Goal: Information Seeking & Learning: Compare options

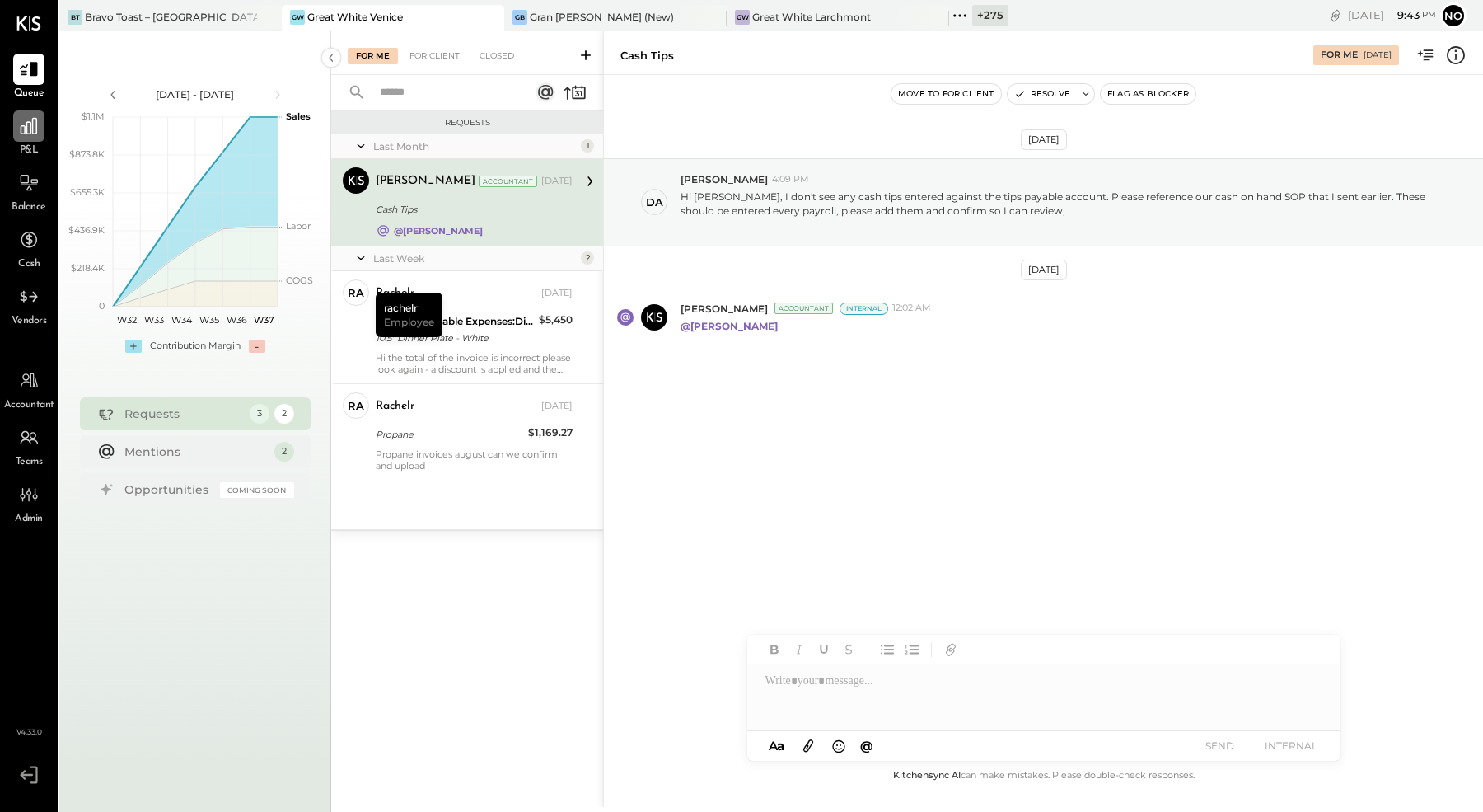
click at [32, 131] on icon at bounding box center [29, 126] width 17 height 17
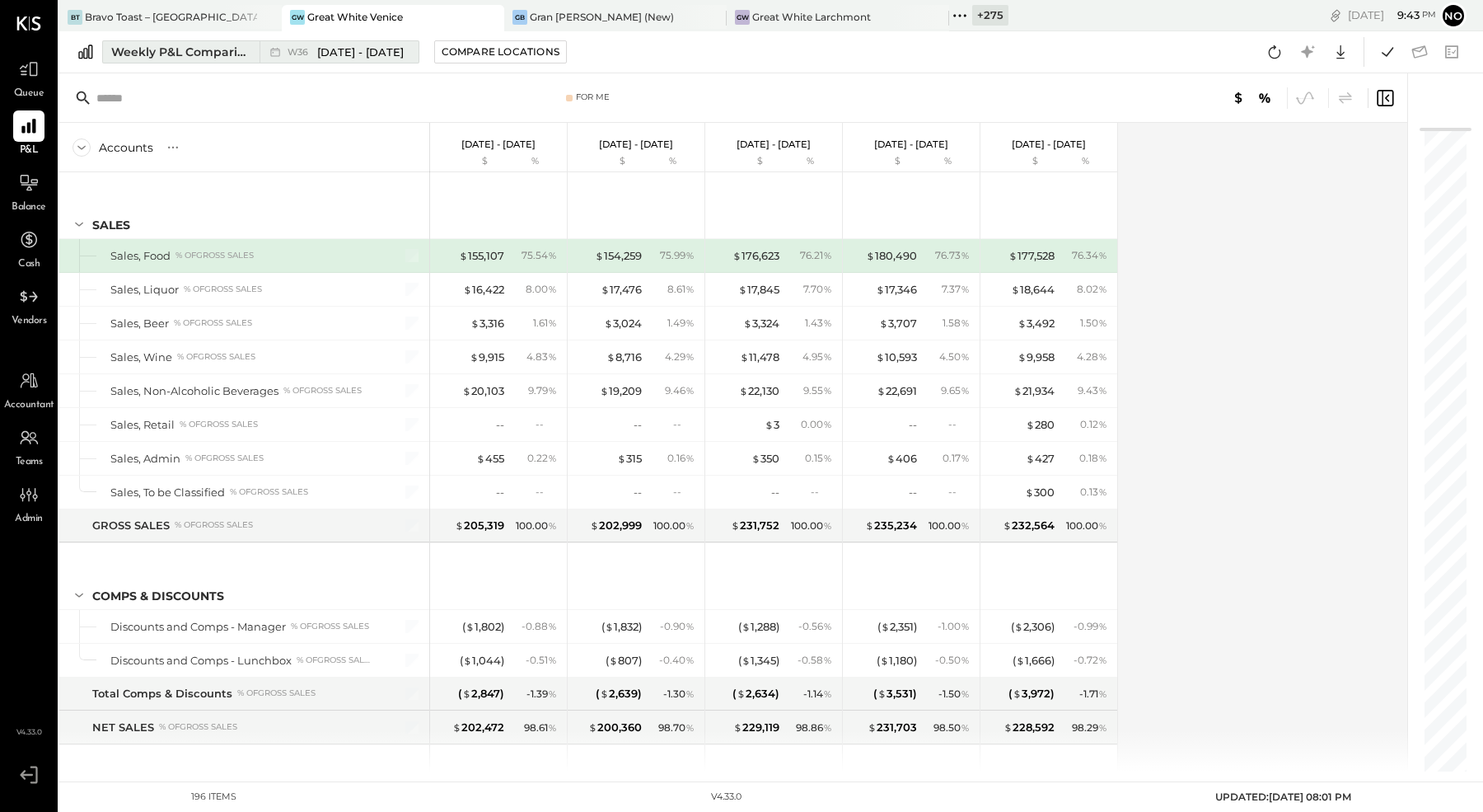
click at [193, 53] on div "Weekly P&L Comparison" at bounding box center [180, 52] width 138 height 17
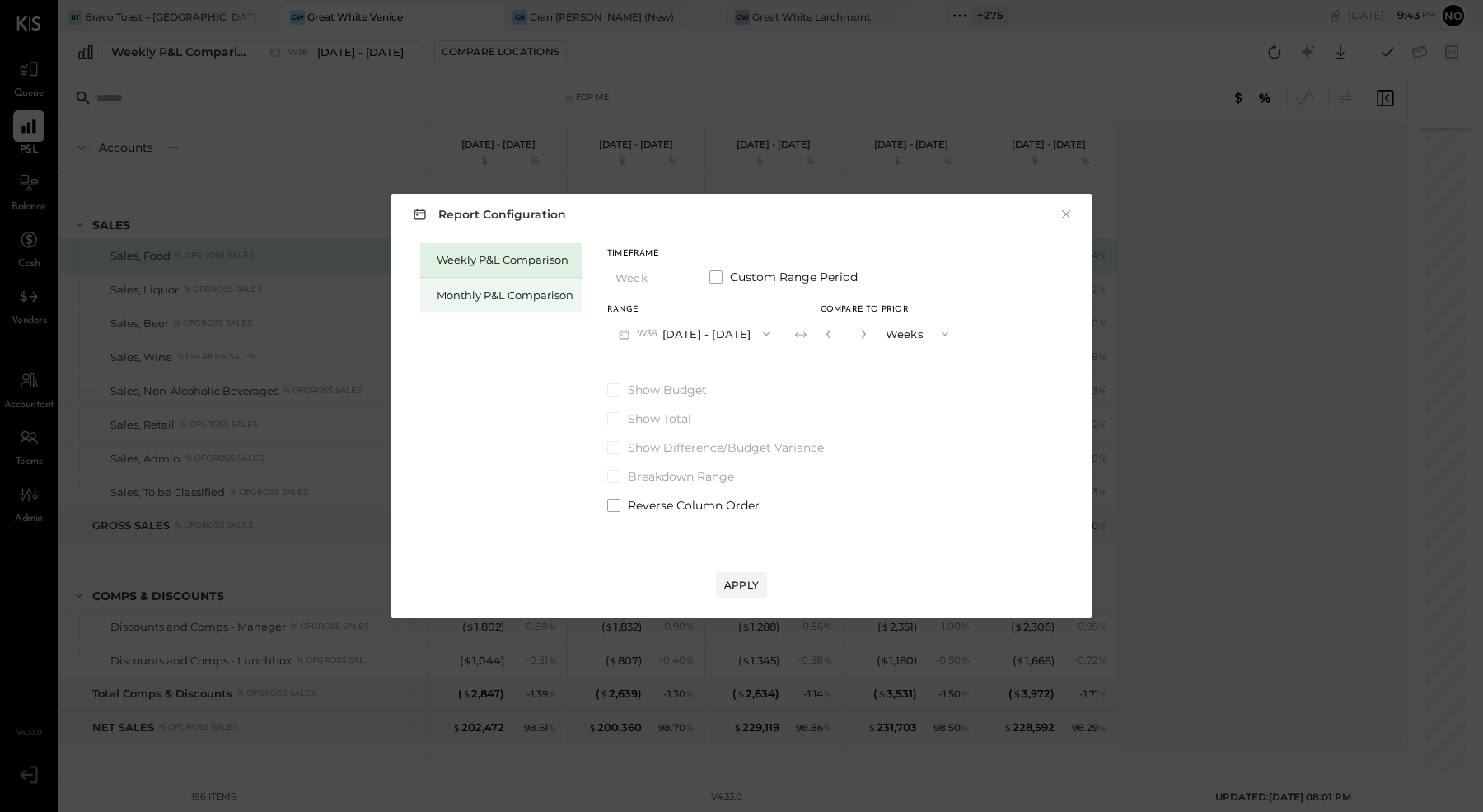
click at [504, 296] on div "Monthly P&L Comparison" at bounding box center [505, 295] width 137 height 16
click at [731, 329] on button "M09 [DATE] - [DATE]" at bounding box center [694, 333] width 174 height 31
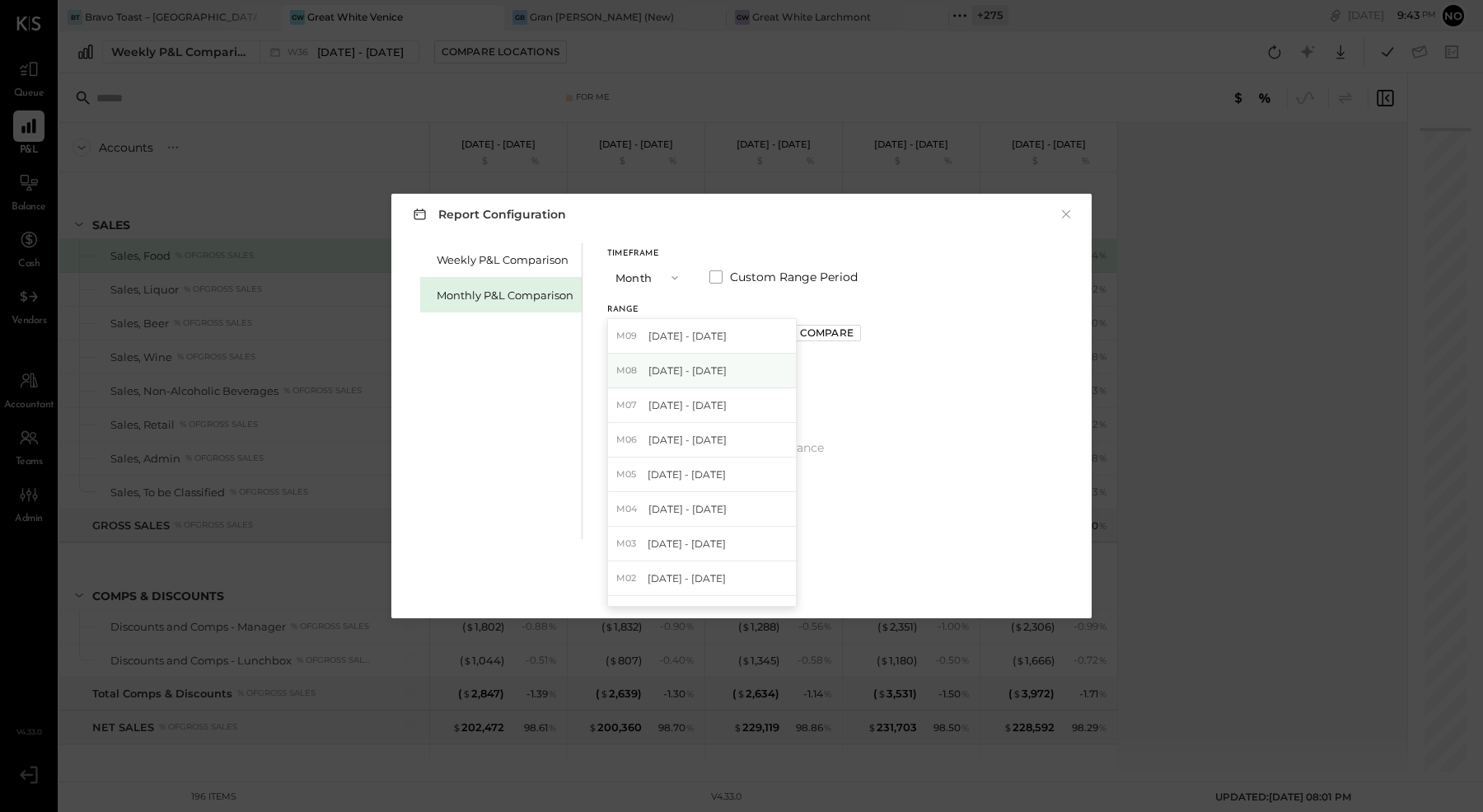
click at [713, 361] on div "M08 [DATE] - [DATE]" at bounding box center [702, 371] width 187 height 35
click at [814, 333] on div "Compare" at bounding box center [826, 333] width 53 height 14
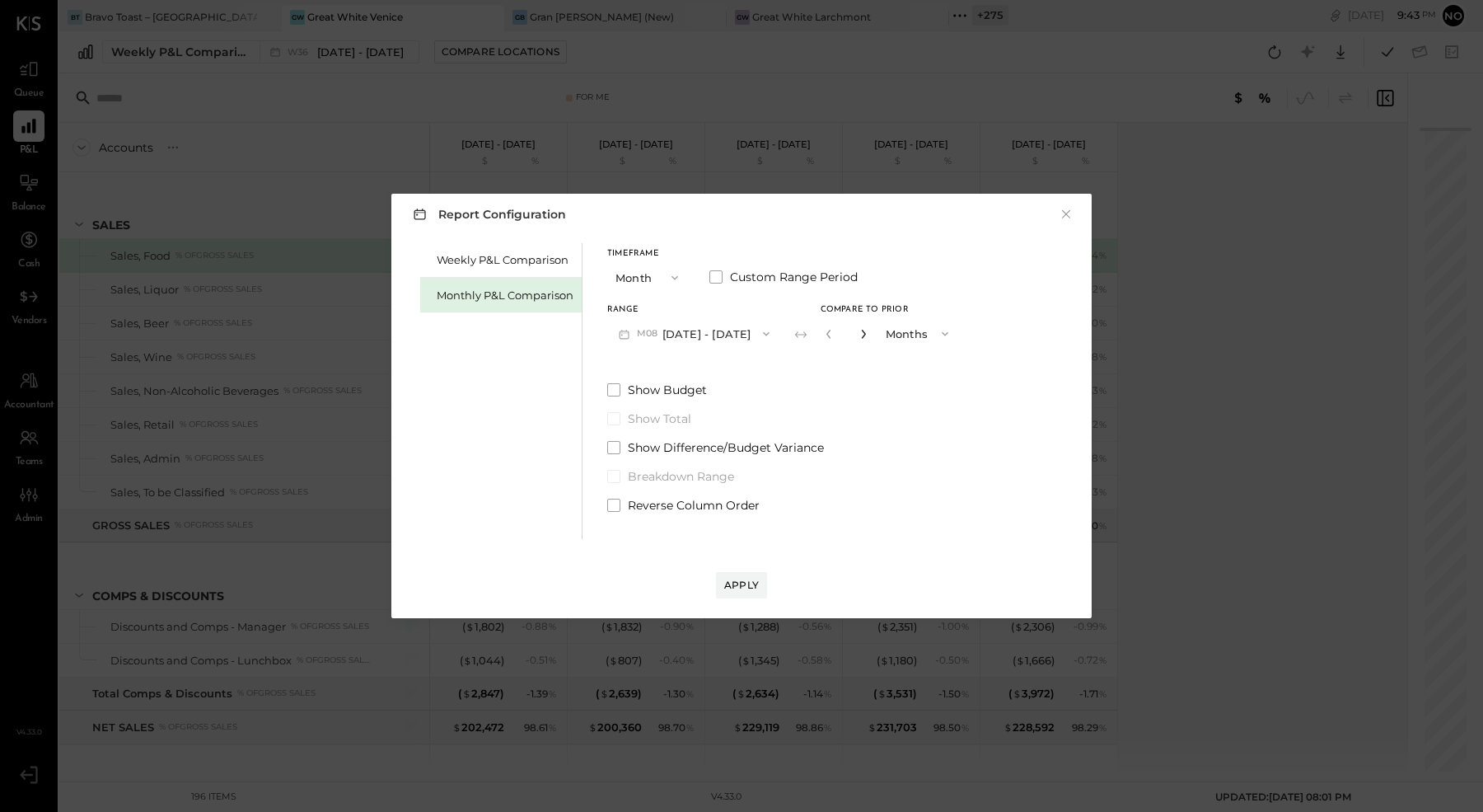
click at [861, 335] on icon "button" at bounding box center [863, 334] width 4 height 9
click at [858, 334] on icon "button" at bounding box center [863, 333] width 10 height 10
type input "*"
click at [745, 579] on div "Apply" at bounding box center [742, 584] width 35 height 14
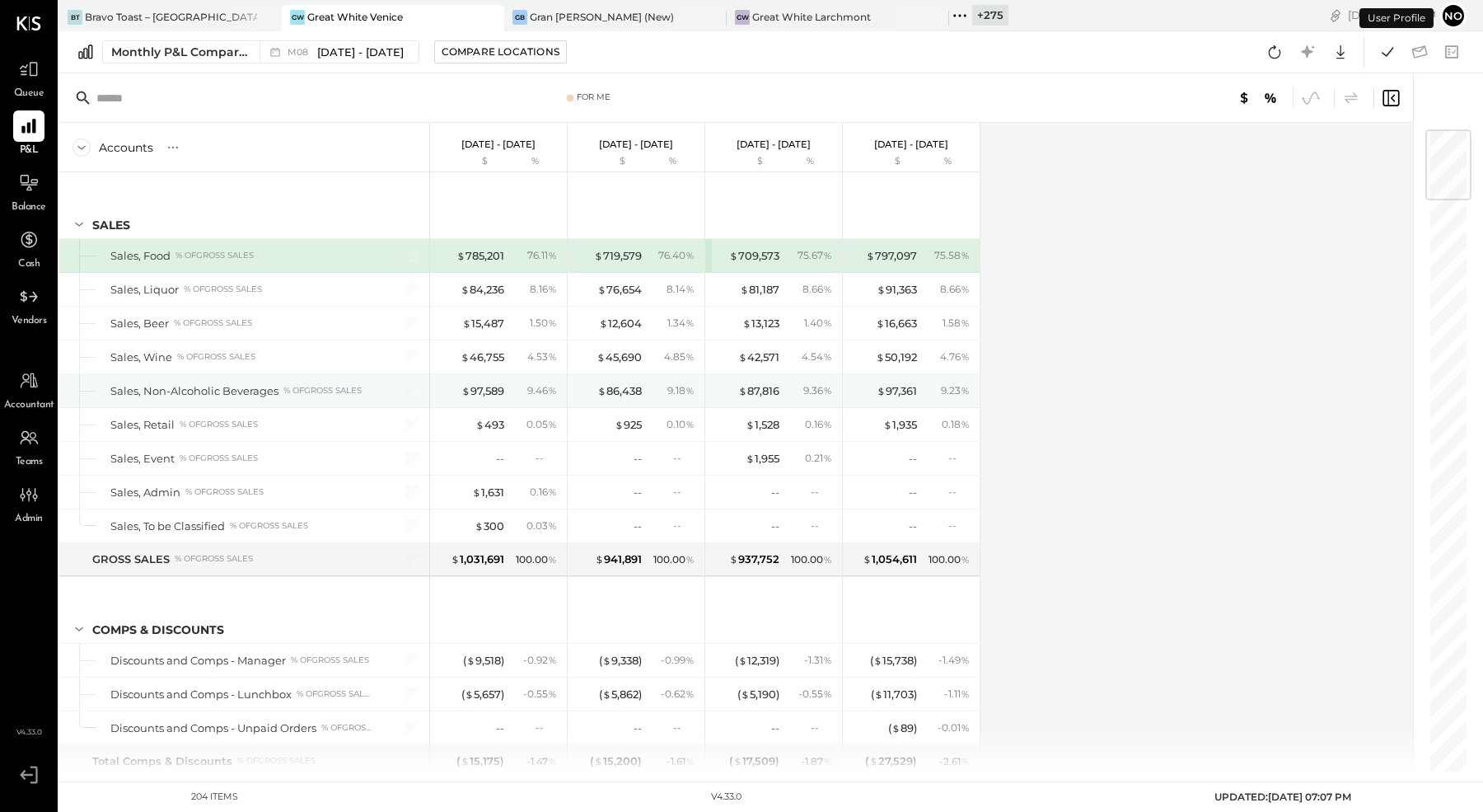
scroll to position [25, 0]
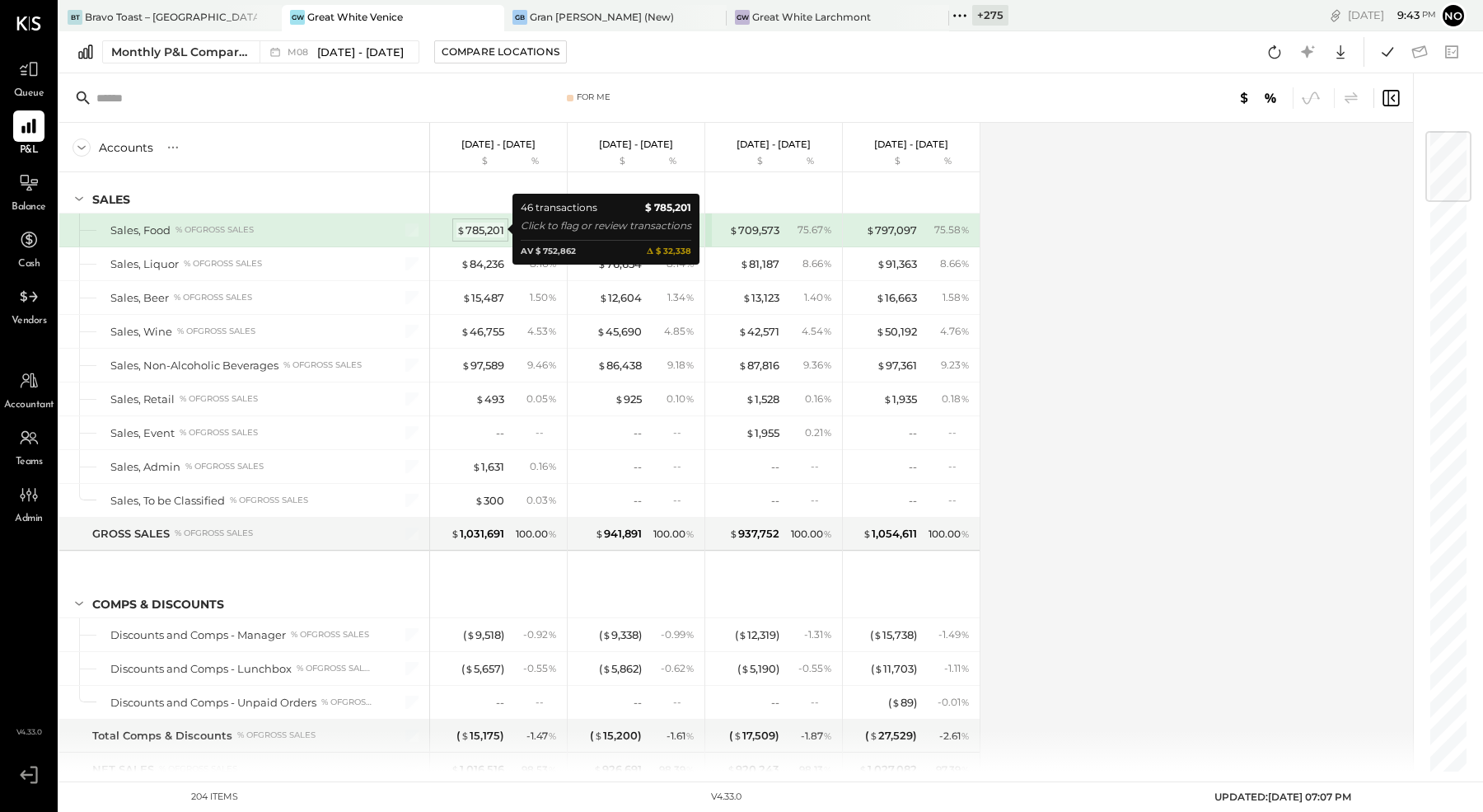
click at [492, 232] on div "$ 785,201" at bounding box center [480, 230] width 48 height 16
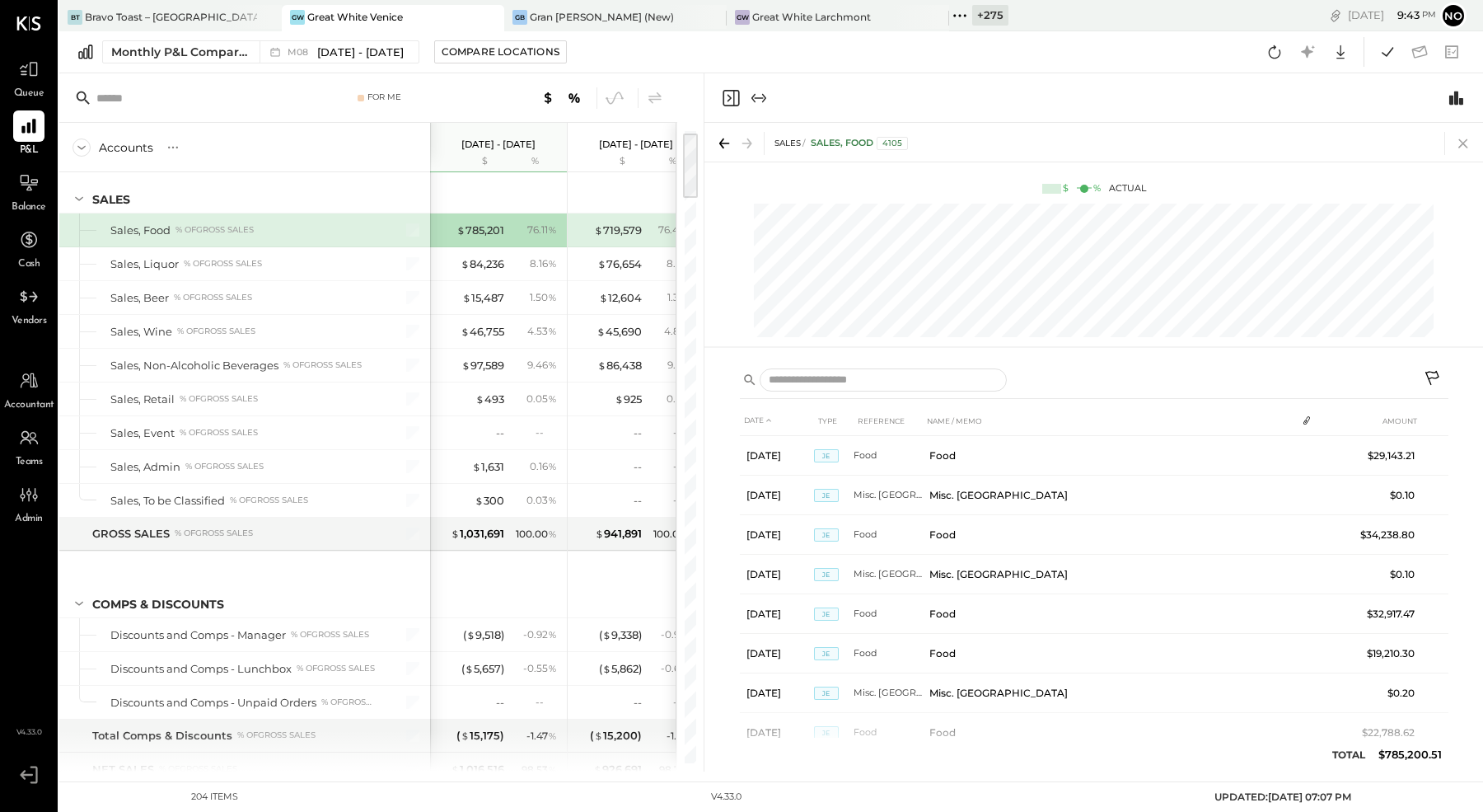
click at [1462, 149] on icon at bounding box center [1464, 144] width 23 height 23
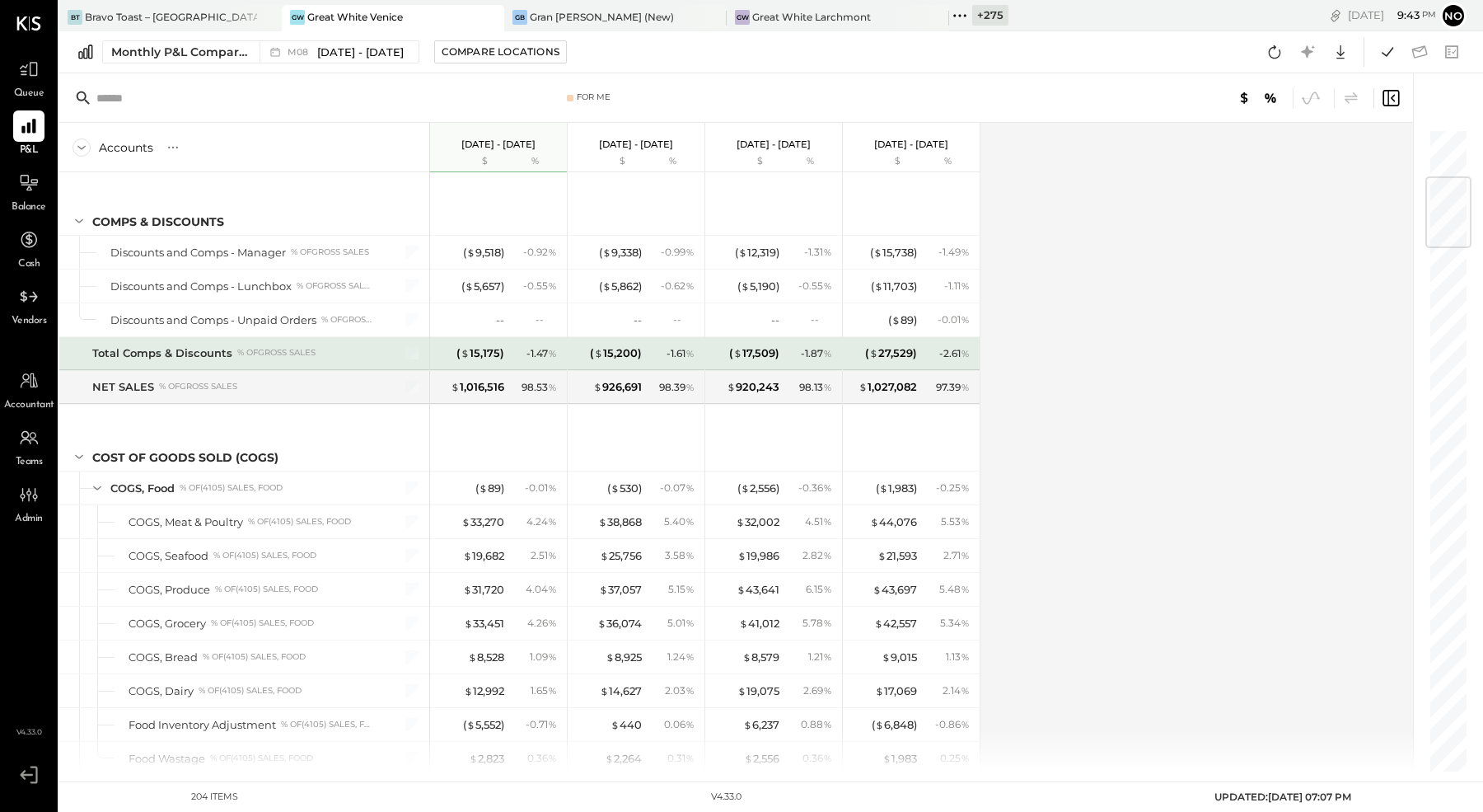
scroll to position [505, 0]
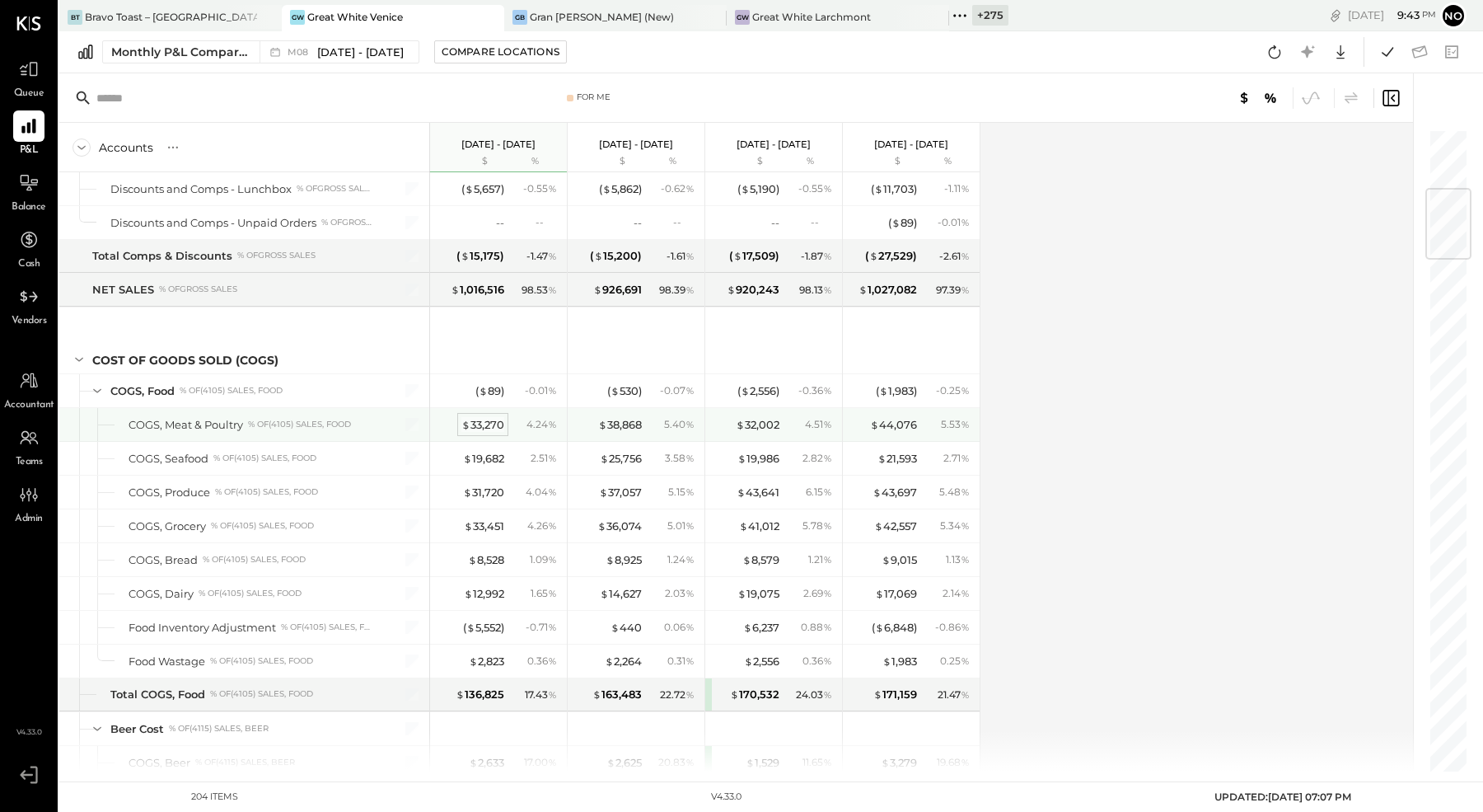
click at [489, 417] on div "$ 33,270" at bounding box center [483, 425] width 43 height 16
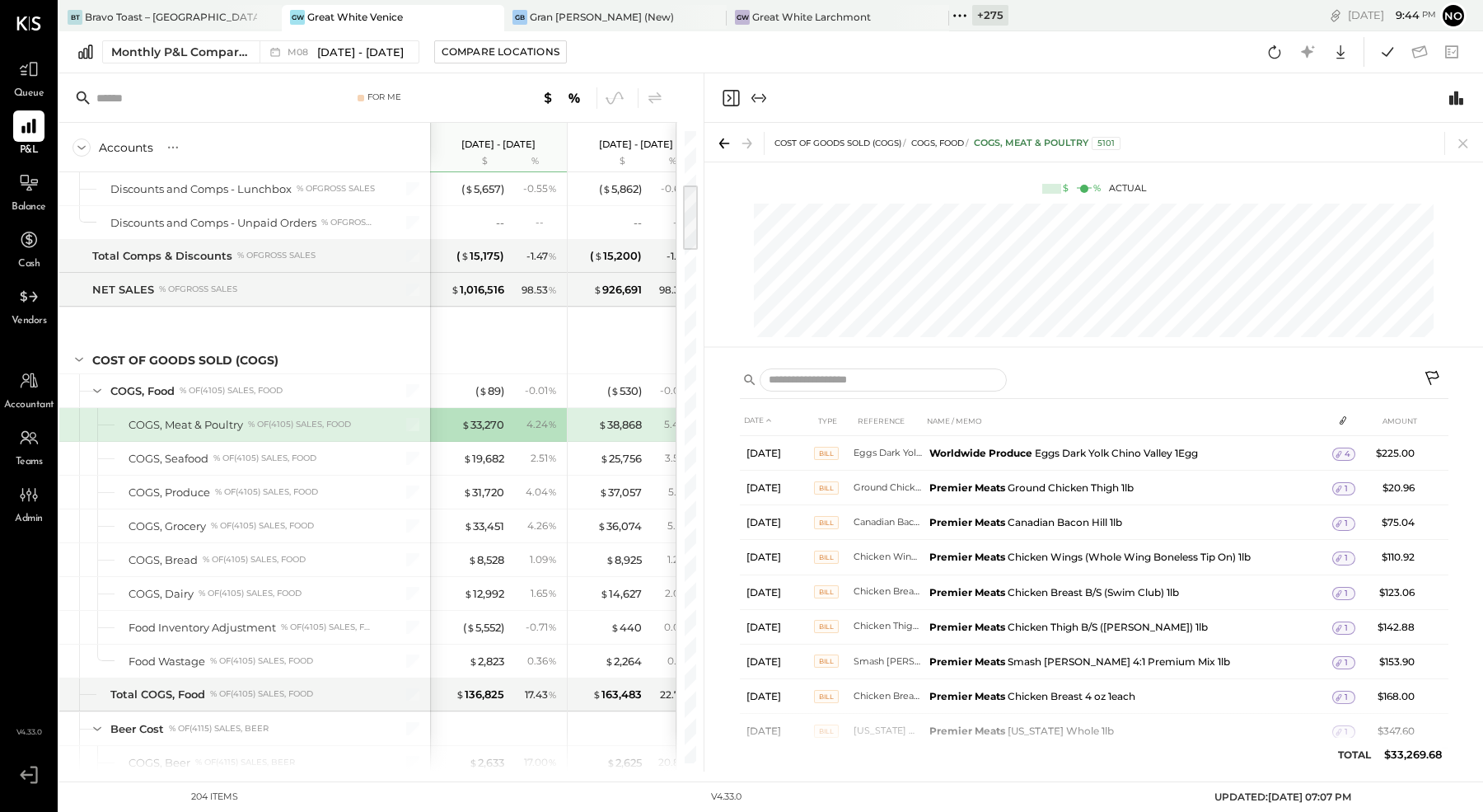
click at [1465, 143] on icon at bounding box center [1464, 144] width 23 height 23
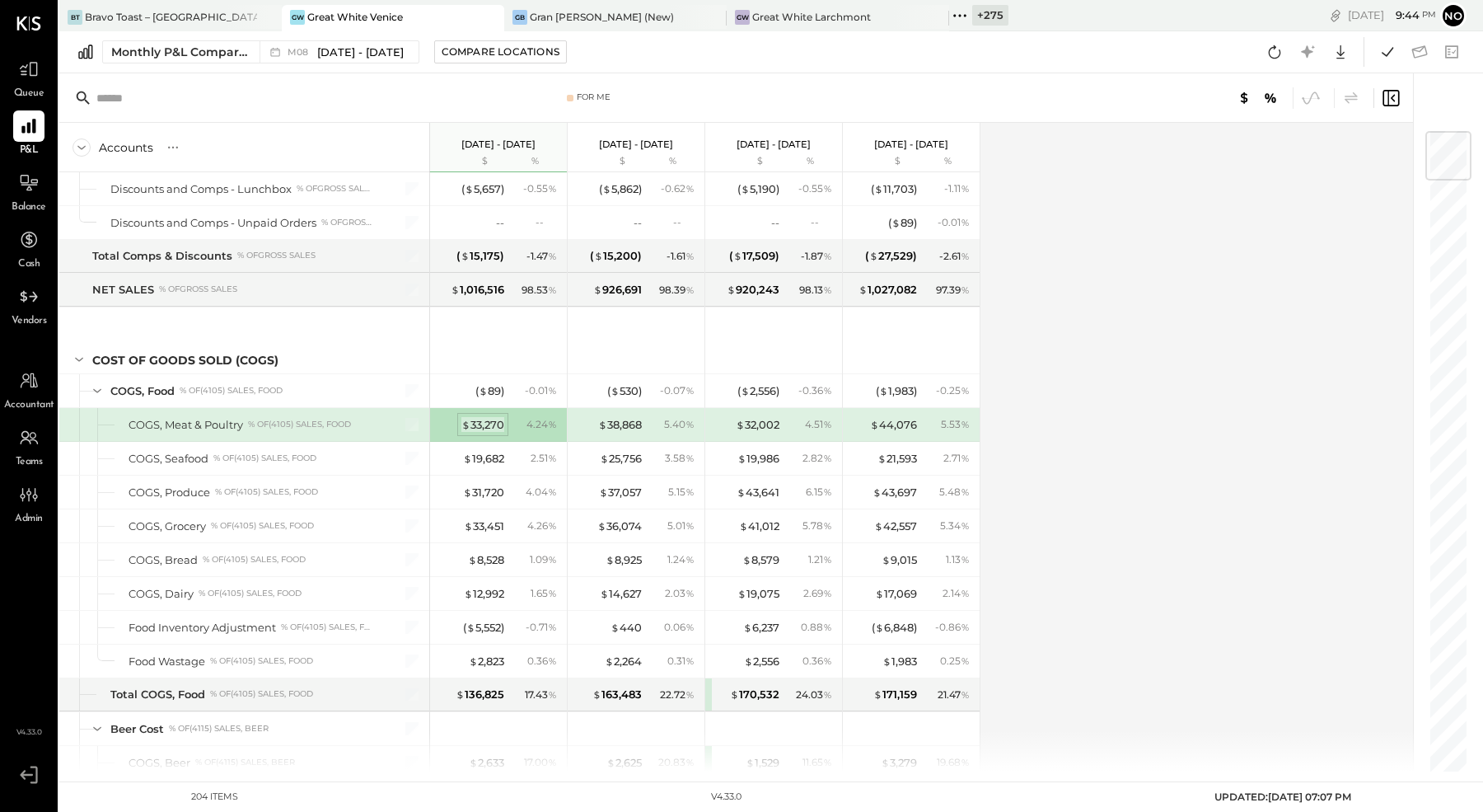
click at [491, 423] on div "$ 33,270" at bounding box center [483, 425] width 43 height 16
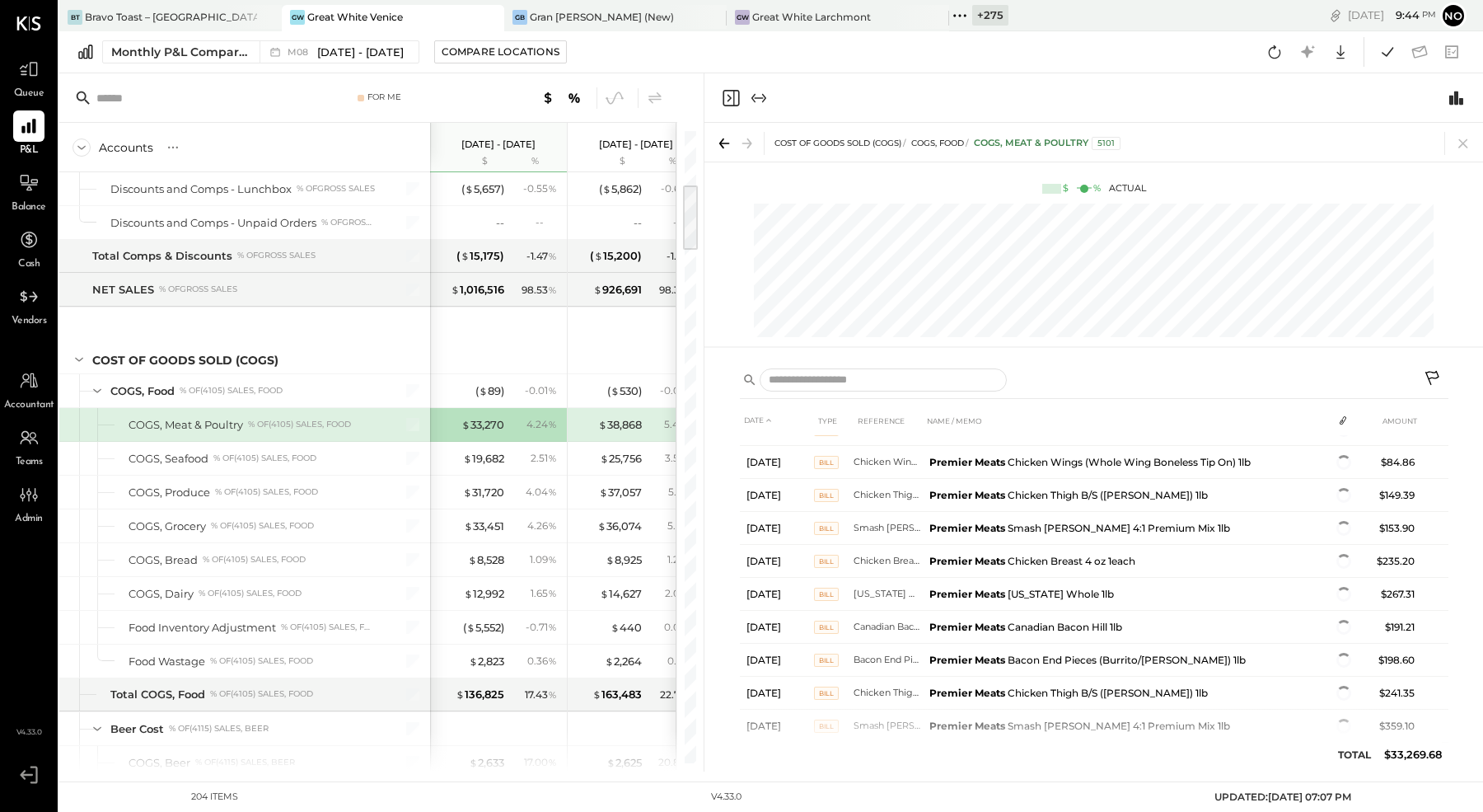
scroll to position [6076, 0]
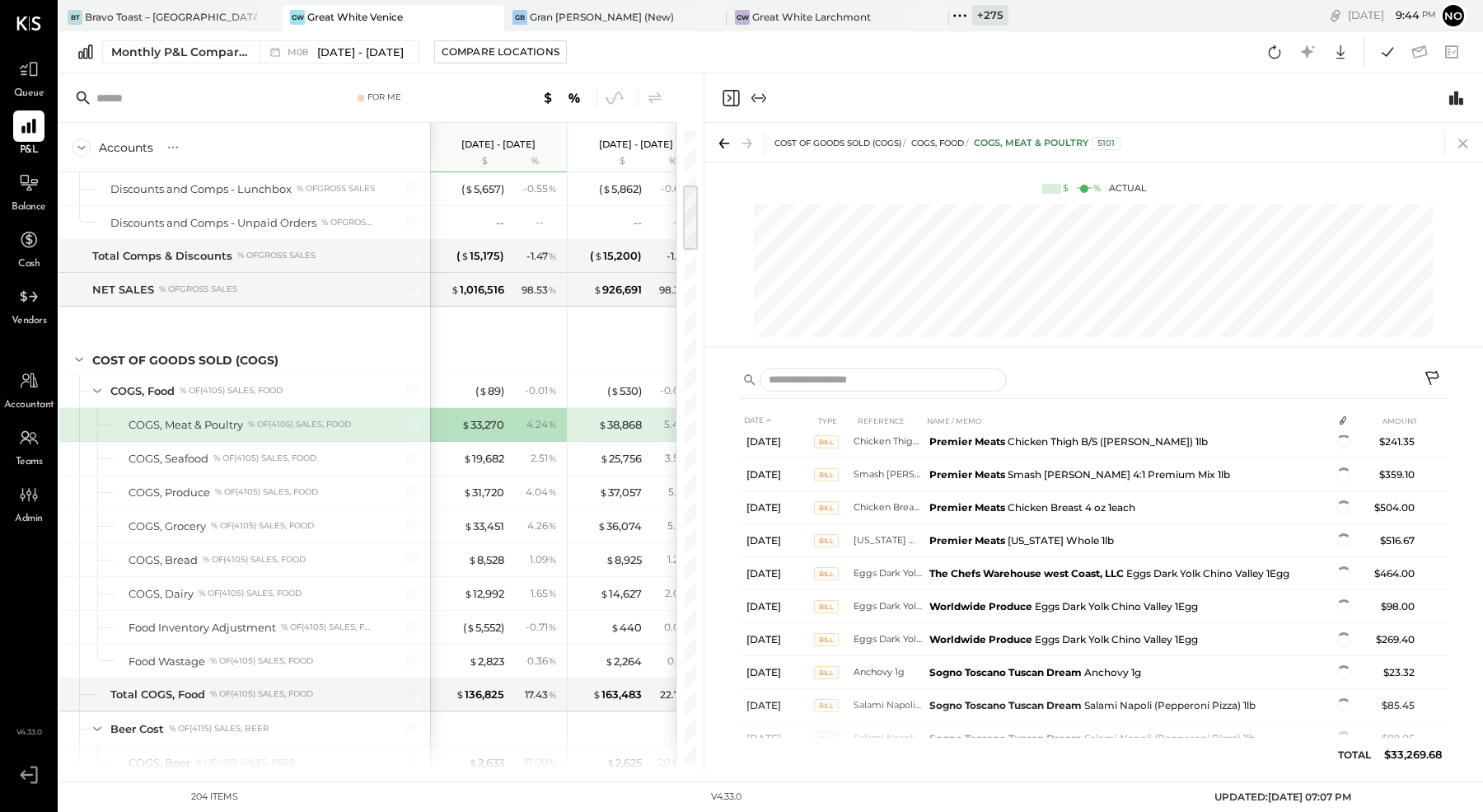
click at [1458, 145] on icon at bounding box center [1464, 144] width 23 height 23
